Goal: Find specific page/section: Find specific page/section

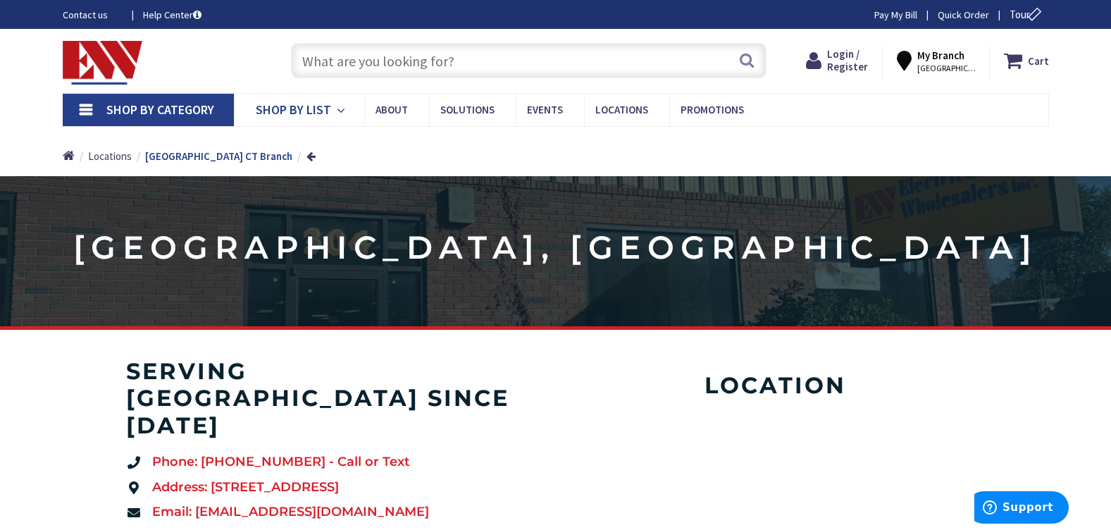
click at [332, 109] on link "Shop By List" at bounding box center [299, 110] width 130 height 32
click at [317, 109] on span "Shop By List" at bounding box center [293, 109] width 75 height 16
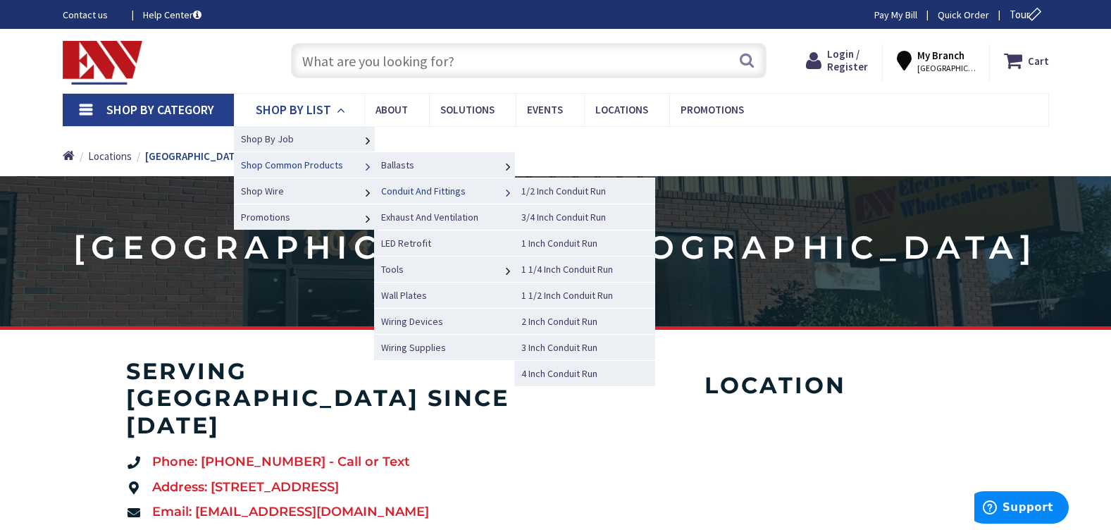
click at [392, 185] on span "Conduit And Fittings" at bounding box center [423, 191] width 85 height 13
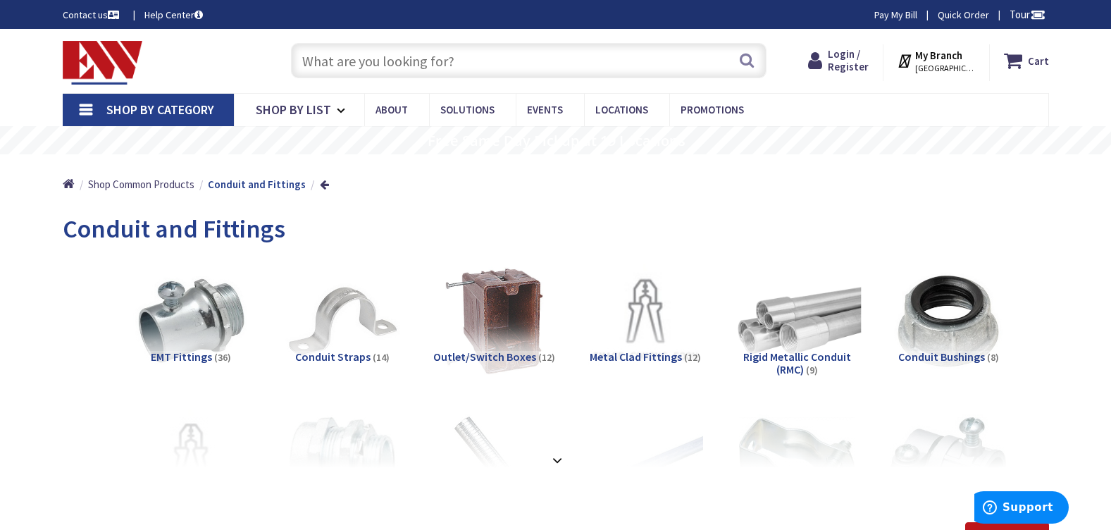
click at [774, 312] on img at bounding box center [796, 320] width 127 height 127
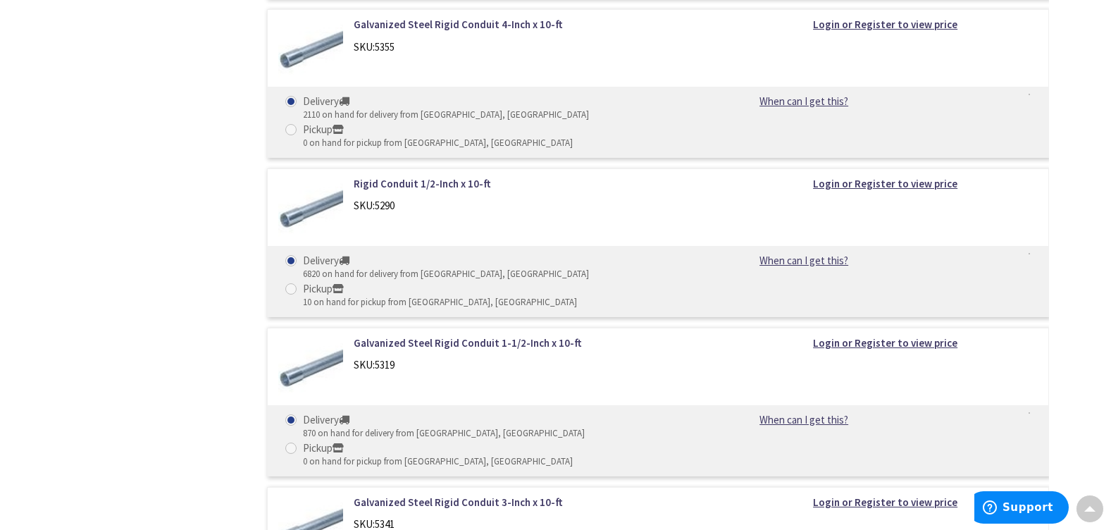
scroll to position [1219, 0]
